Goal: Task Accomplishment & Management: Complete application form

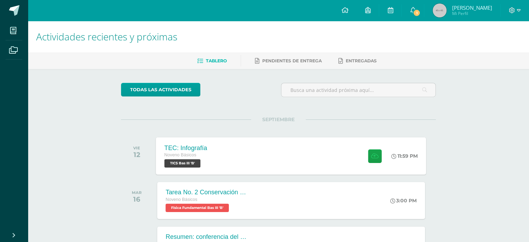
click at [203, 144] on div "TEC: Infografía" at bounding box center [185, 147] width 43 height 7
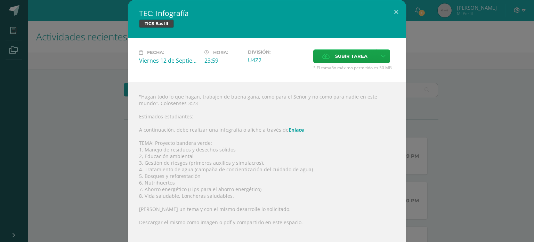
click at [98, 112] on div "TEC: Infografía TICS Bas III Fecha: [DATE] Hora: 23:59 División: U4Z2" at bounding box center [267, 138] width 528 height 277
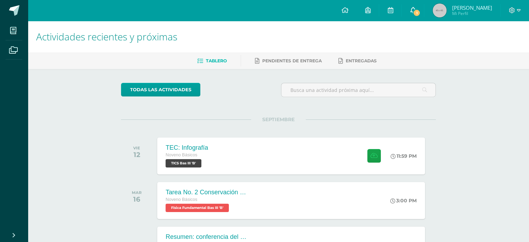
click at [424, 6] on link "1" at bounding box center [413, 10] width 22 height 21
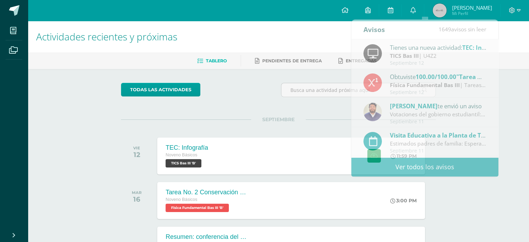
click at [512, 40] on h1 "Actividades recientes y próximas" at bounding box center [278, 37] width 484 height 32
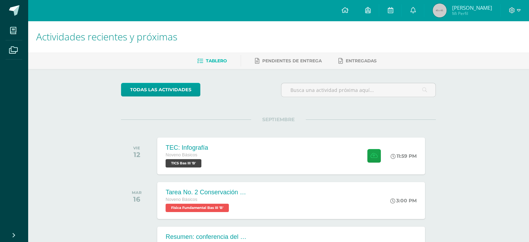
click at [478, 12] on span "Mi Perfil" at bounding box center [472, 13] width 40 height 6
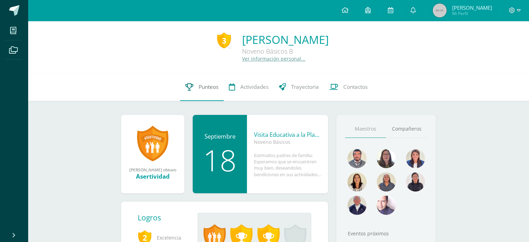
click at [195, 91] on link "Punteos" at bounding box center [201, 87] width 43 height 28
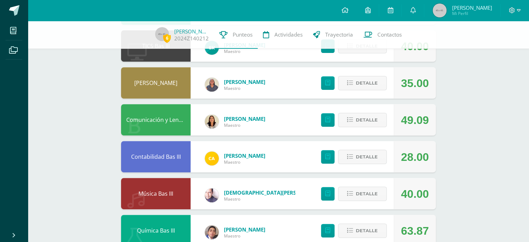
scroll to position [300, 0]
click at [364, 121] on span "Detalle" at bounding box center [367, 120] width 22 height 13
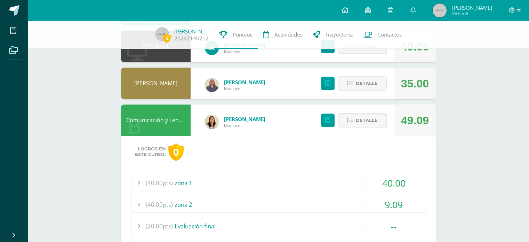
click at [324, 205] on div "(40.00pts) zona 2" at bounding box center [278, 204] width 293 height 16
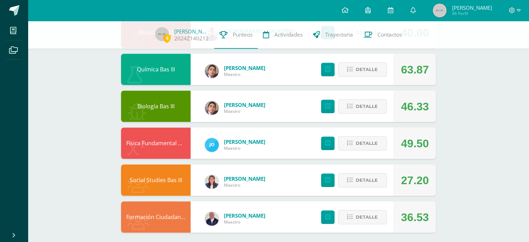
scroll to position [686, 0]
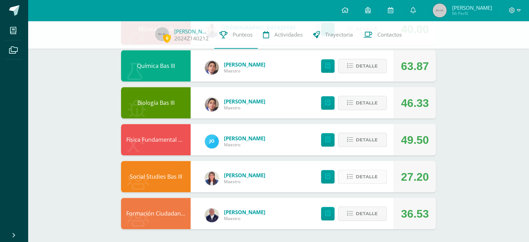
click at [374, 174] on span "Detalle" at bounding box center [367, 176] width 22 height 13
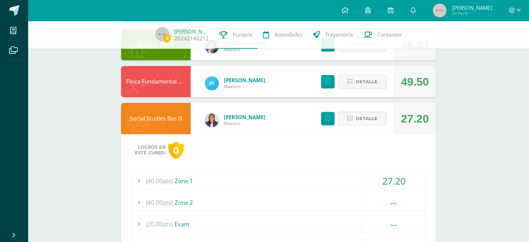
scroll to position [767, 0]
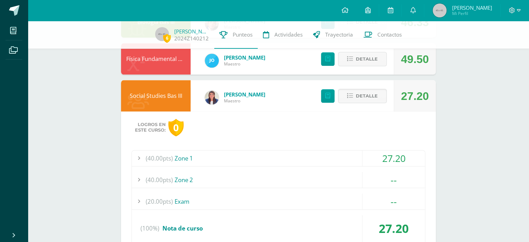
click at [293, 158] on div "(40.00pts) Zone 1" at bounding box center [278, 158] width 293 height 16
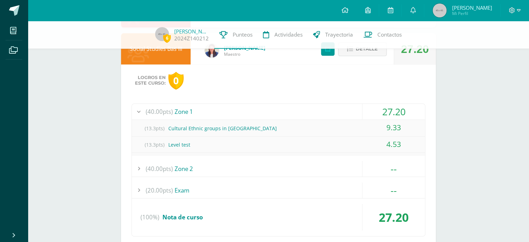
scroll to position [701, 0]
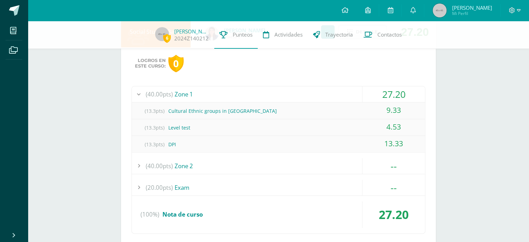
scroll to position [769, 0]
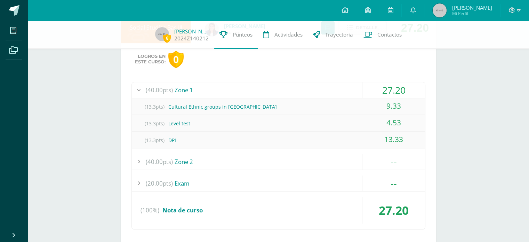
click at [12, 129] on ul "Mis cursos Archivos" at bounding box center [14, 124] width 28 height 206
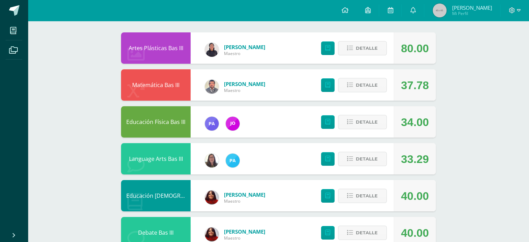
scroll to position [0, 0]
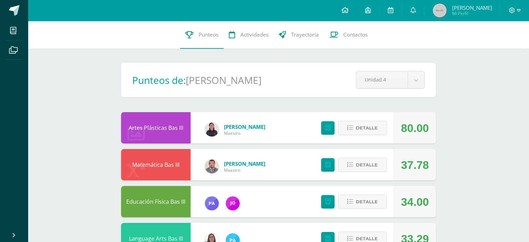
click at [348, 12] on icon at bounding box center [344, 10] width 7 height 6
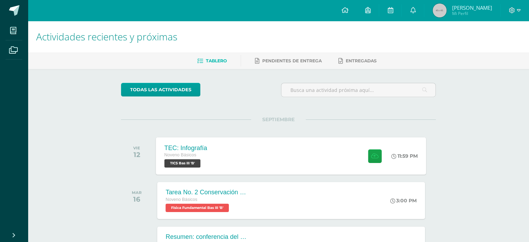
click at [307, 154] on div "TEC: Infografía Noveno Básicos TICS Bas III 'B' 11:59 PM TEC: Infografía TICS B…" at bounding box center [291, 155] width 270 height 37
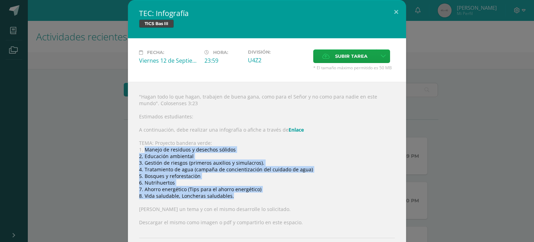
drag, startPoint x: 143, startPoint y: 150, endPoint x: 279, endPoint y: 199, distance: 145.2
click at [279, 199] on div ""Hagan todo lo que hagan, trabajen de buena gana, como para el Señor y no como …" at bounding box center [267, 180] width 278 height 196
copy div "Manejo de residuos y desechos sólidos 2, Educación ambiental 3. Gestión de ries…"
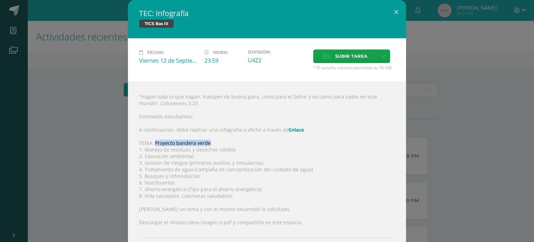
drag, startPoint x: 152, startPoint y: 142, endPoint x: 205, endPoint y: 142, distance: 52.8
click at [205, 142] on div ""Hagan todo lo que hagan, trabajen de buena gana, como para el Señor y no como …" at bounding box center [267, 180] width 278 height 196
copy div "Proyecto bandera verde"
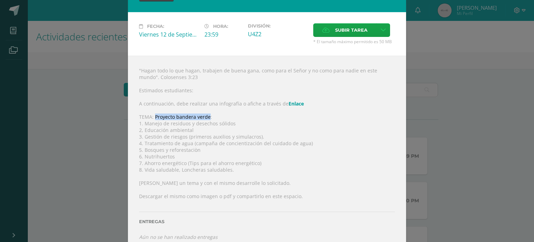
scroll to position [26, 0]
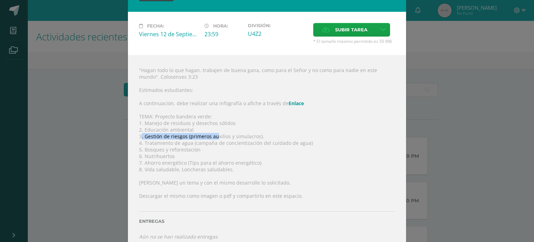
drag, startPoint x: 139, startPoint y: 137, endPoint x: 218, endPoint y: 133, distance: 78.7
click at [218, 133] on div ""Hagan todo lo que hagan, trabajen de buena gana, como para el Señor y no como …" at bounding box center [267, 153] width 278 height 196
click at [269, 135] on div ""Hagan todo lo que hagan, trabajen de buena gana, como para el Señor y no como …" at bounding box center [267, 153] width 278 height 196
drag, startPoint x: 269, startPoint y: 135, endPoint x: 147, endPoint y: 135, distance: 122.4
click at [147, 135] on div ""Hagan todo lo que hagan, trabajen de buena gana, como para el Señor y no como …" at bounding box center [267, 153] width 278 height 196
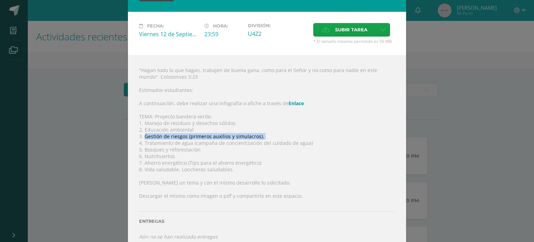
copy div "Gestión de riesgos (primeros auxilios y simulacros)."
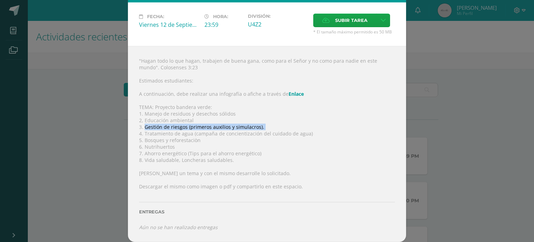
scroll to position [37, 0]
copy div "Gestión de riesgos (primeros auxilios y simulacros)."
click at [381, 21] on icon at bounding box center [383, 20] width 5 height 6
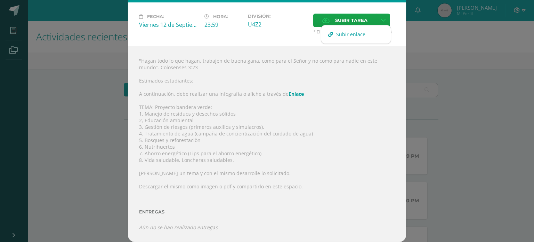
click at [350, 33] on span "Subir enlace" at bounding box center [350, 34] width 29 height 7
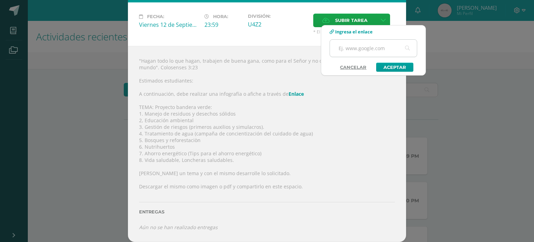
click at [340, 47] on input "text" at bounding box center [373, 48] width 87 height 17
click at [350, 49] on input "text" at bounding box center [373, 48] width 87 height 17
type input "[URL][DOMAIN_NAME]"
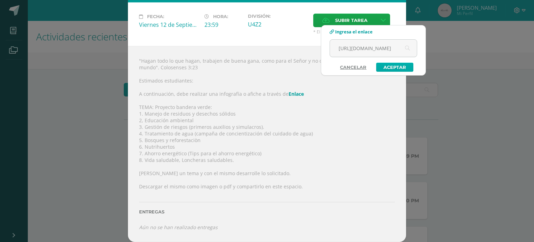
click at [395, 68] on link "Aceptar" at bounding box center [394, 67] width 37 height 9
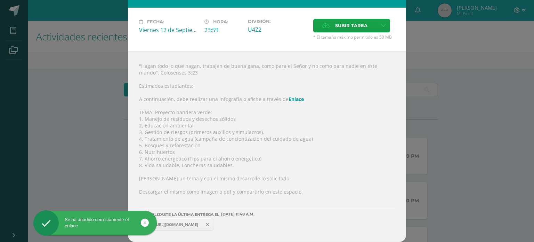
scroll to position [31, 0]
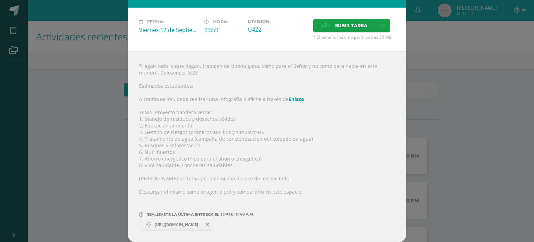
click at [106, 121] on div "TEC: Infografía TICS Bas III Fecha: [DATE] Hora: 23:59 División: U4Z2" at bounding box center [267, 105] width 528 height 272
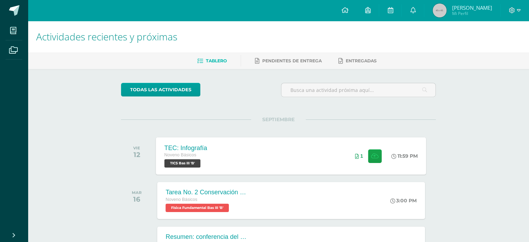
click at [323, 143] on div "TEC: Infografía Noveno Básicos TICS Bas III 'B' 11:59 PM 1 TEC: Infografía TICS…" at bounding box center [291, 155] width 270 height 37
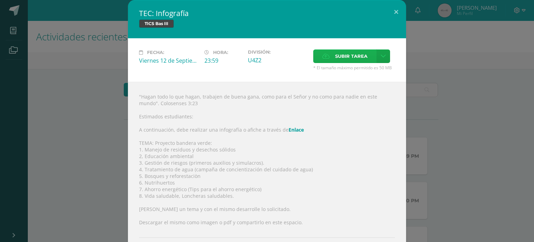
click at [360, 63] on label "Subir tarea" at bounding box center [344, 56] width 63 height 14
click at [0, 0] on input "Subir tarea" at bounding box center [0, 0] width 0 height 0
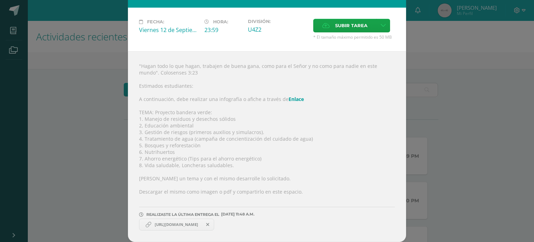
click at [214, 224] on span at bounding box center [208, 224] width 12 height 8
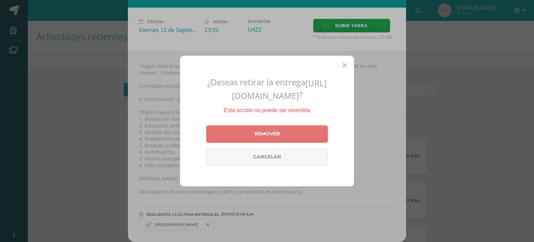
click at [288, 143] on link "Remover" at bounding box center [267, 133] width 122 height 17
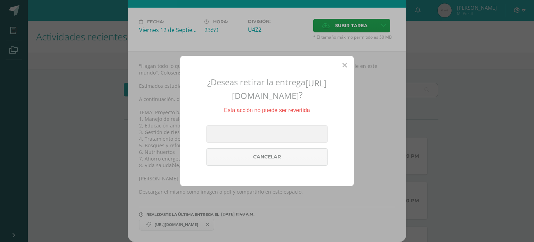
click at [343, 62] on icon at bounding box center [344, 65] width 5 height 7
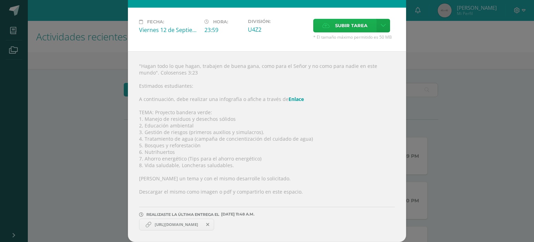
click at [335, 26] on span "Subir tarea" at bounding box center [351, 25] width 32 height 13
click at [0, 0] on input "Subir tarea" at bounding box center [0, 0] width 0 height 0
click at [429, 90] on div "TEC: Infografía TICS Bas III Fecha: [DATE] Hora: 23:59 División: U4Z2" at bounding box center [267, 105] width 528 height 272
